Goal: Use online tool/utility

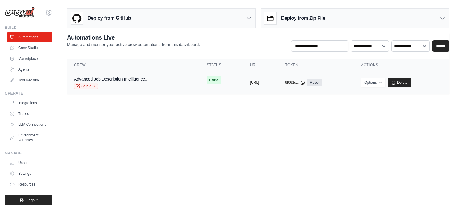
click at [166, 85] on div "Advanced Job Description Intelligence... Studio" at bounding box center [133, 82] width 118 height 13
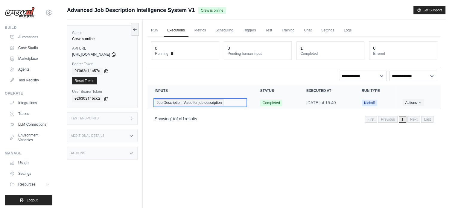
click at [191, 100] on span "Job Description: Value for job description" at bounding box center [189, 102] width 69 height 7
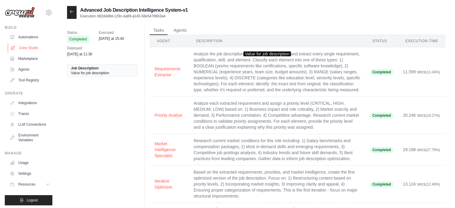
click at [28, 49] on link "Crew Studio" at bounding box center [30, 48] width 45 height 10
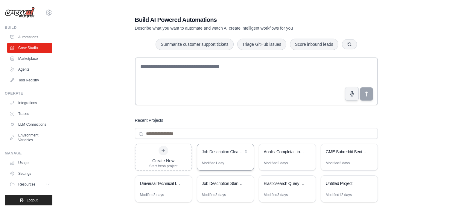
click at [219, 152] on div "Job Description Cleaner" at bounding box center [222, 152] width 41 height 6
click at [352, 95] on icon "button" at bounding box center [351, 93] width 4 height 5
click at [354, 94] on button "button" at bounding box center [351, 93] width 14 height 14
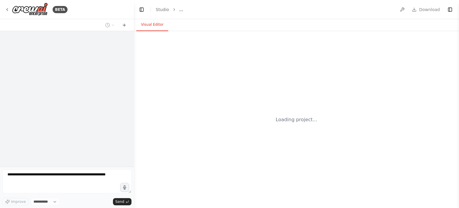
select select "****"
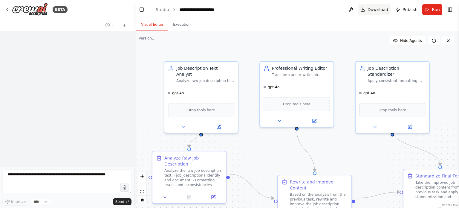
click at [378, 8] on span "Download" at bounding box center [378, 10] width 21 height 6
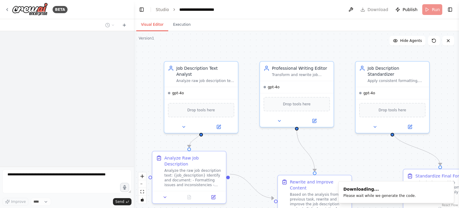
scroll to position [1314, 0]
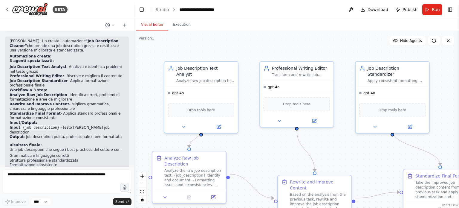
click at [7, 20] on div at bounding box center [67, 25] width 134 height 12
click at [7, 10] on icon at bounding box center [7, 9] width 1 height 2
